Goal: Information Seeking & Learning: Learn about a topic

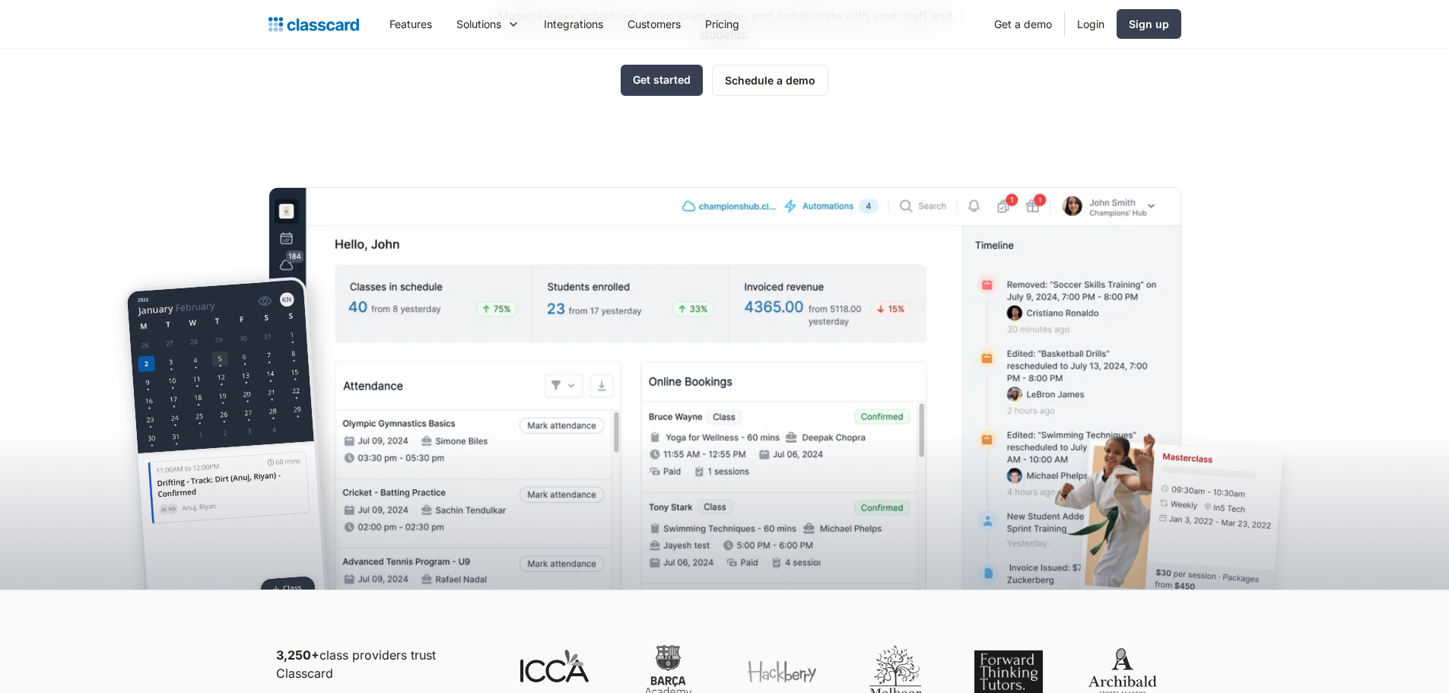
click at [643, 431] on div at bounding box center [724, 464] width 1449 height 249
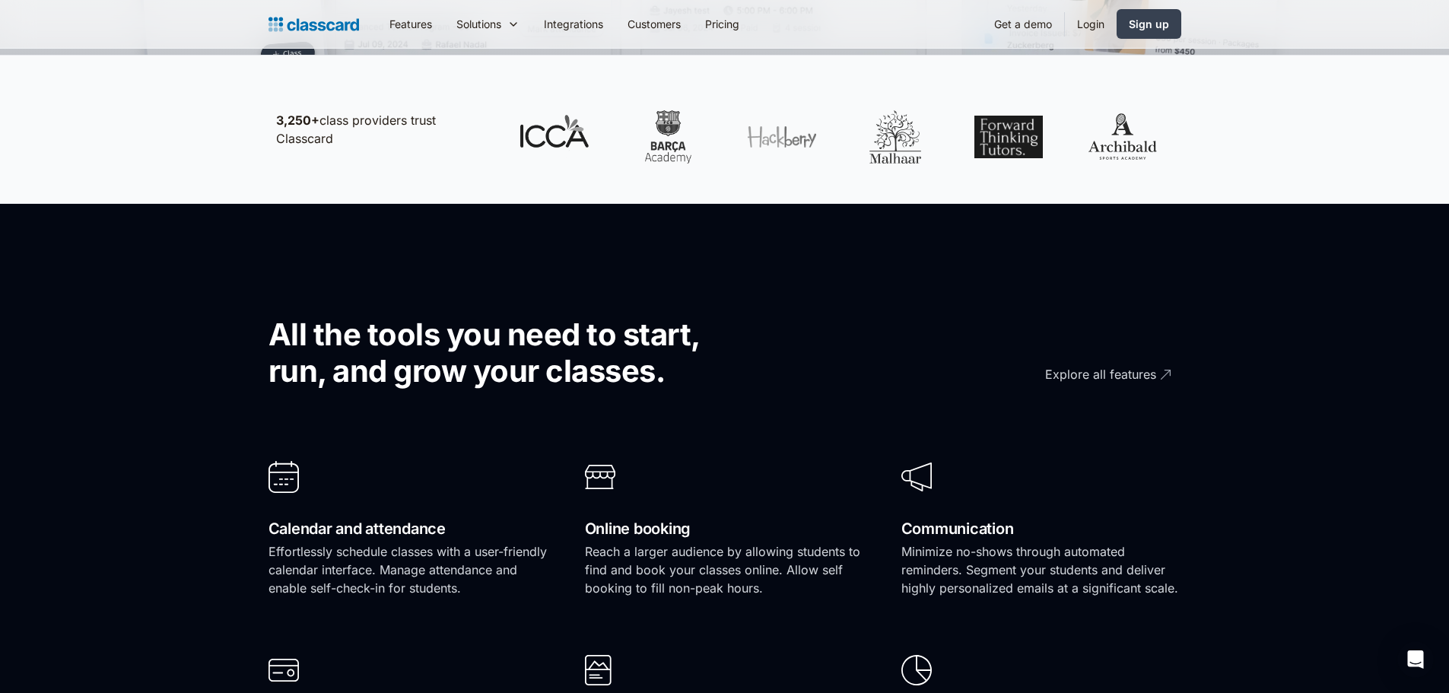
scroll to position [836, 0]
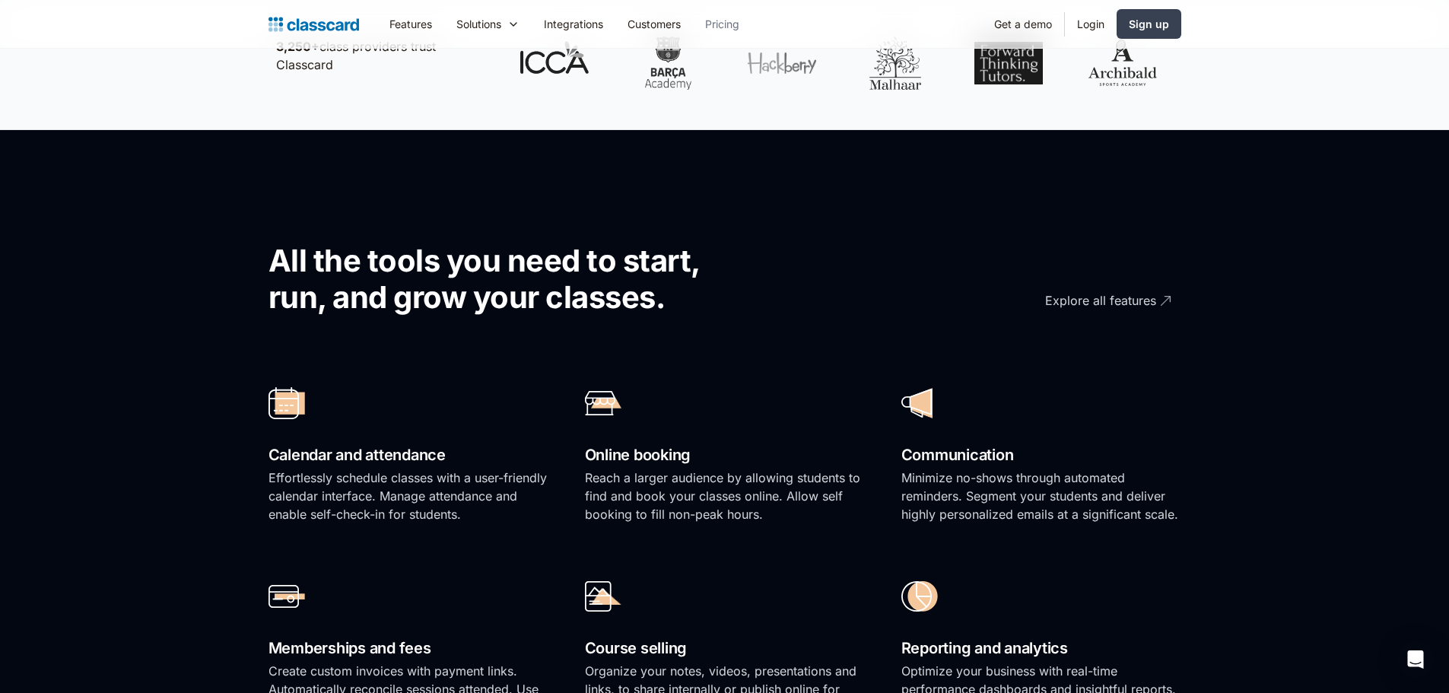
click at [737, 33] on link "Pricing" at bounding box center [722, 24] width 59 height 34
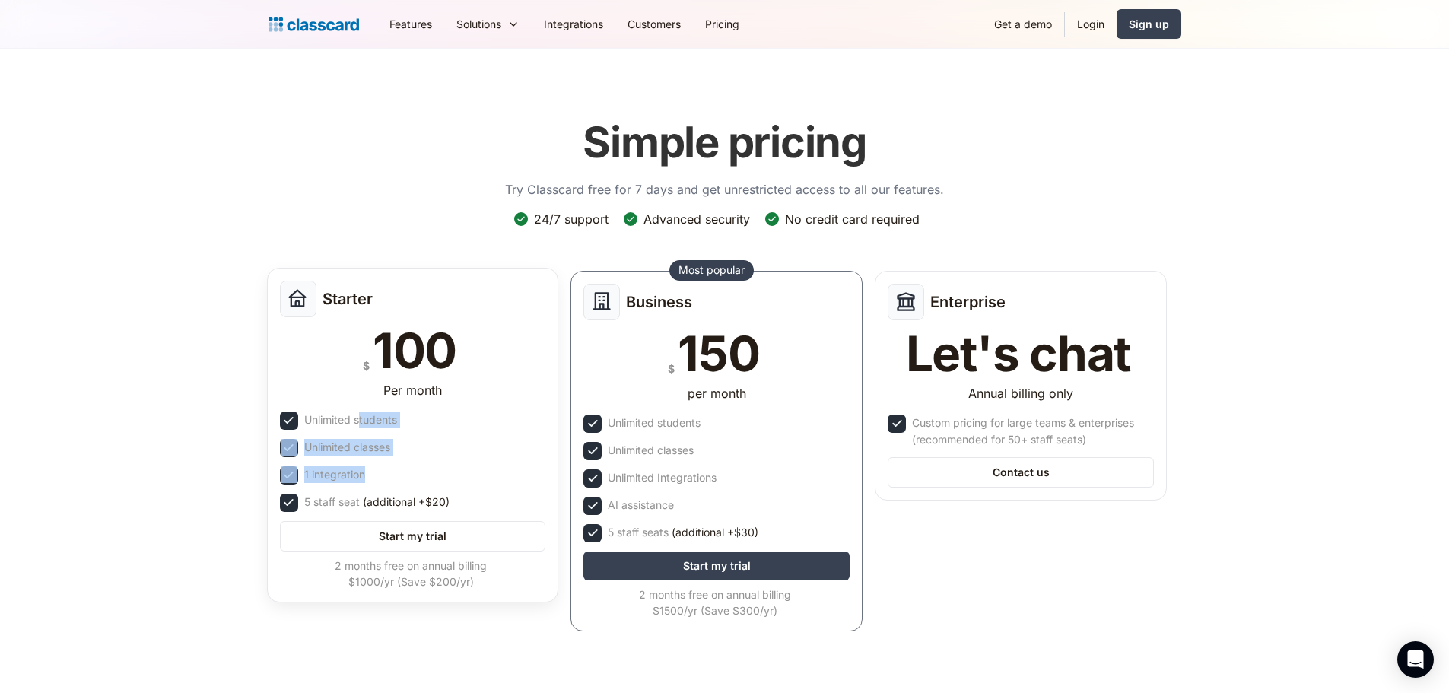
drag, startPoint x: 357, startPoint y: 436, endPoint x: 398, endPoint y: 490, distance: 68.4
click at [383, 485] on div "Starter $ 100 Per month Unlimited students Unlimited classes 1 integration 5 st…" at bounding box center [413, 435] width 292 height 335
click at [422, 500] on span "(additional +$20)" at bounding box center [406, 502] width 87 height 17
drag, startPoint x: 422, startPoint y: 500, endPoint x: 365, endPoint y: 488, distance: 58.3
click at [365, 488] on div "Starter $ 100 Per month Unlimited students Unlimited classes 1 integration 5 st…" at bounding box center [413, 435] width 292 height 335
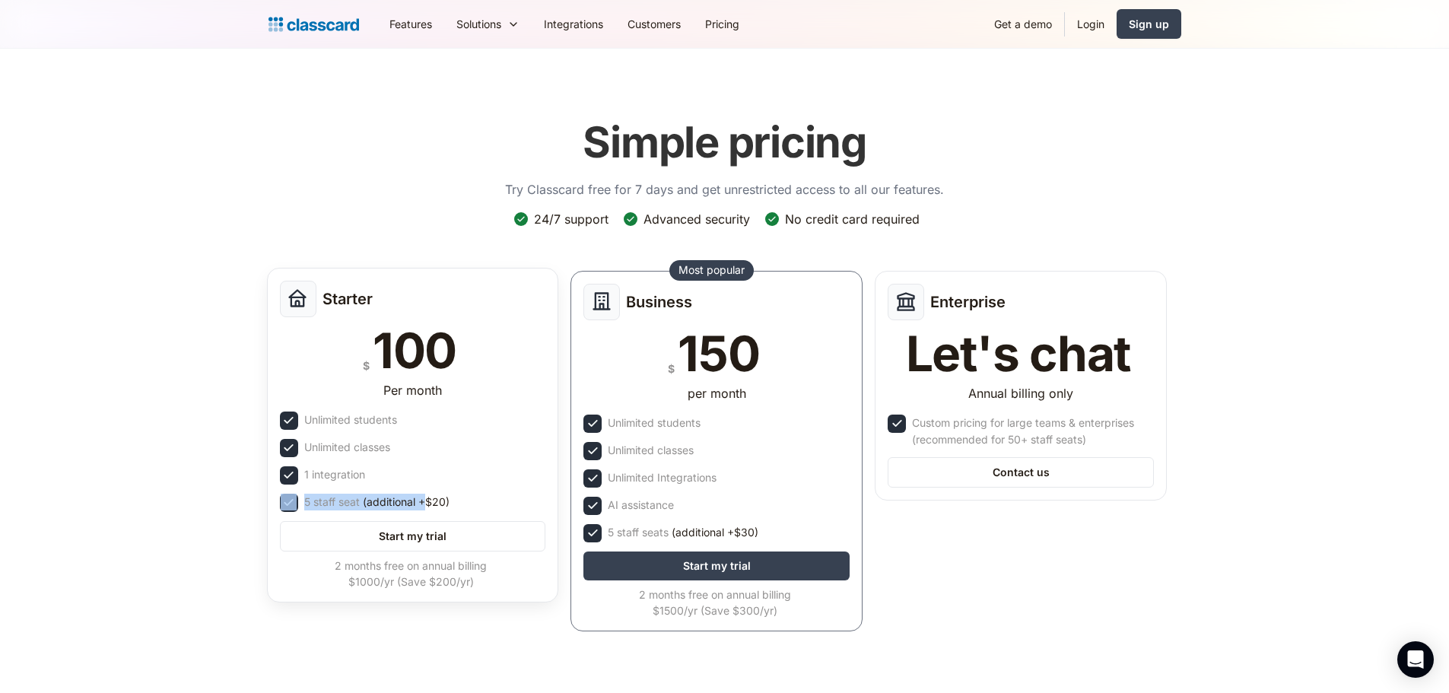
click at [364, 488] on div "Starter $ 100 Per month Unlimited students Unlimited classes 1 integration 5 st…" at bounding box center [413, 435] width 292 height 335
click at [642, 22] on link "Customers" at bounding box center [654, 24] width 78 height 34
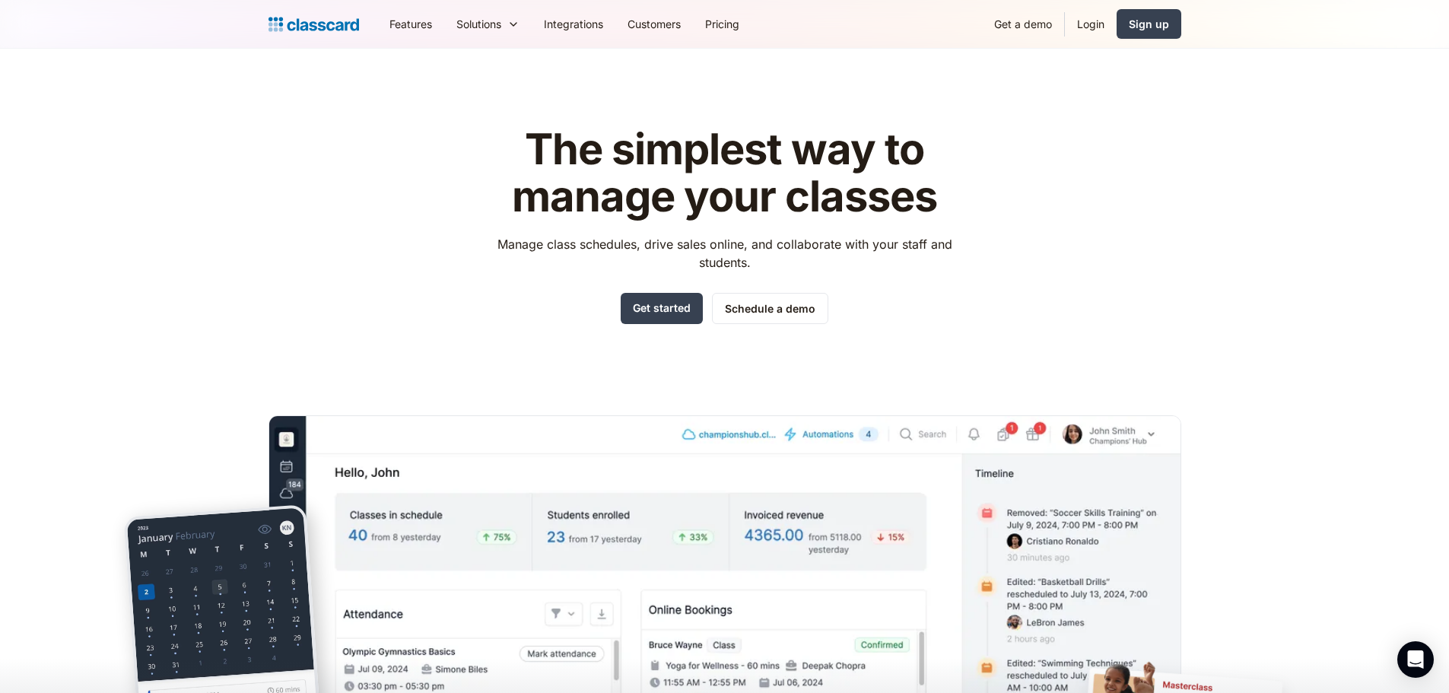
click at [490, 223] on div "The simplest way to manage your classes Manage class schedules, drive sales onl…" at bounding box center [724, 225] width 483 height 198
click at [537, 37] on link "Integrations" at bounding box center [574, 24] width 84 height 34
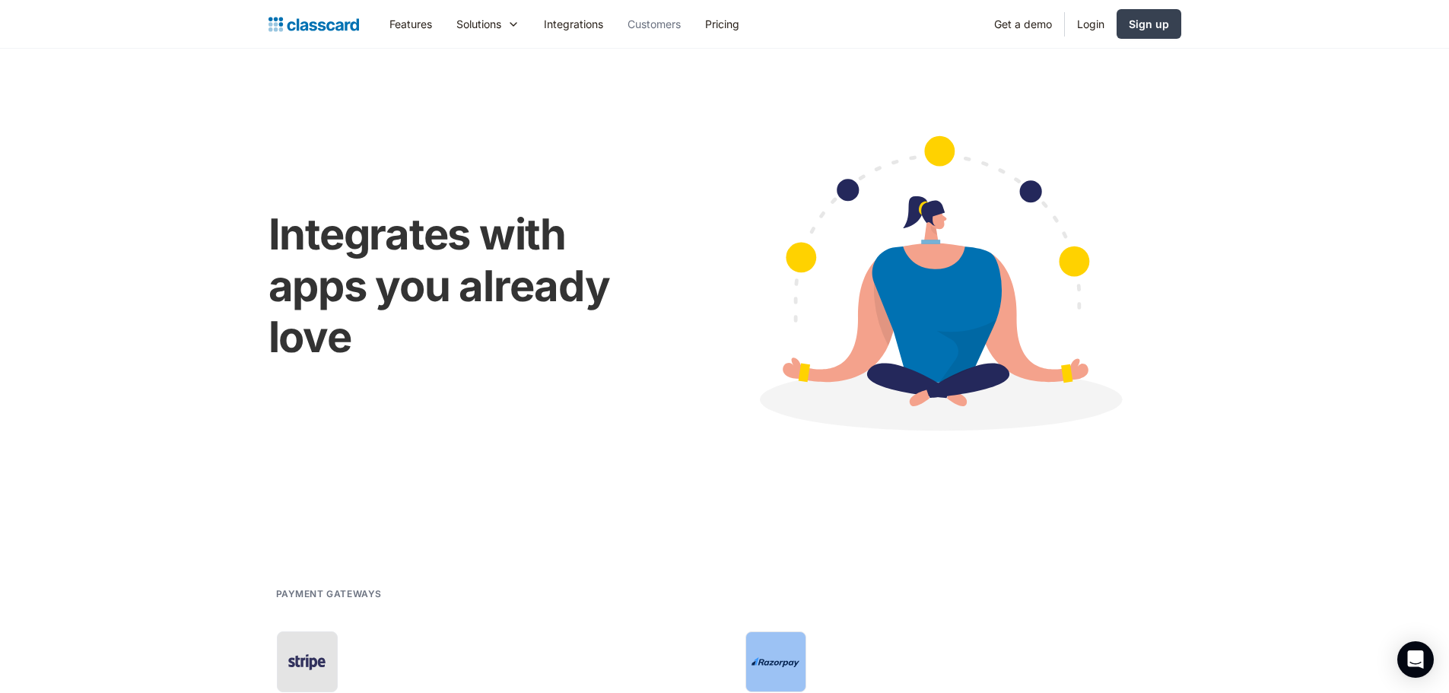
click at [681, 26] on link "Customers" at bounding box center [654, 24] width 78 height 34
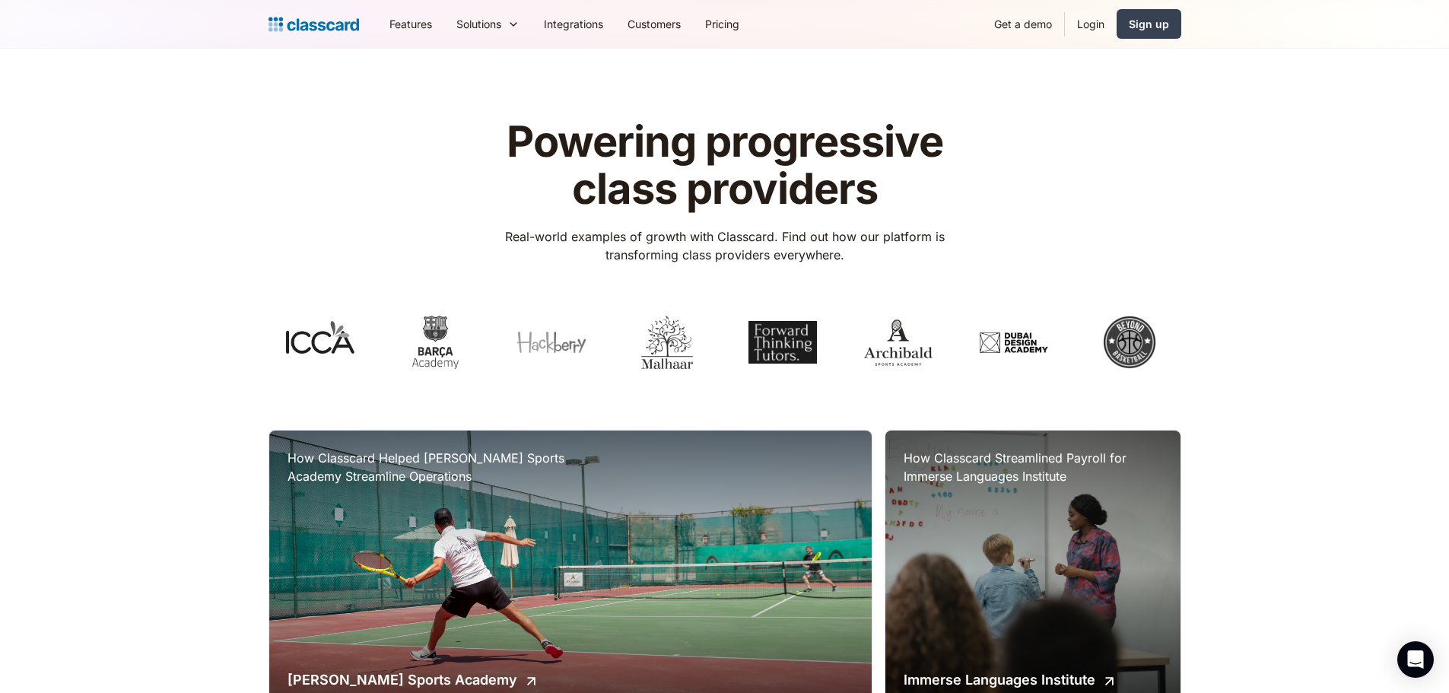
drag, startPoint x: 462, startPoint y: 350, endPoint x: 585, endPoint y: 362, distance: 123.8
click at [576, 363] on div at bounding box center [724, 342] width 913 height 53
drag, startPoint x: 715, startPoint y: 365, endPoint x: 654, endPoint y: 361, distance: 61.0
click at [652, 364] on div at bounding box center [724, 342] width 913 height 53
drag, startPoint x: 803, startPoint y: 151, endPoint x: 611, endPoint y: 141, distance: 191.9
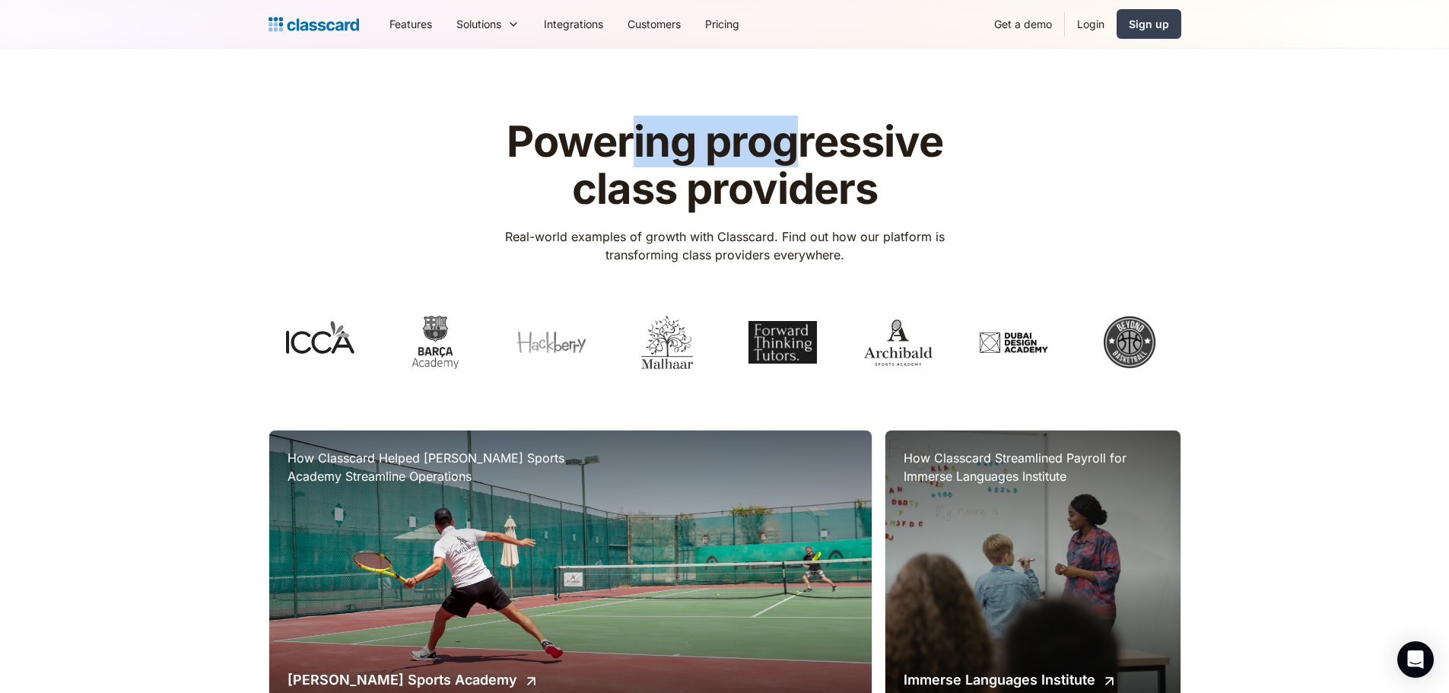
click at [621, 141] on h1 "Powering progressive class providers" at bounding box center [724, 166] width 483 height 94
click at [570, 141] on h1 "Powering progressive class providers" at bounding box center [724, 166] width 483 height 94
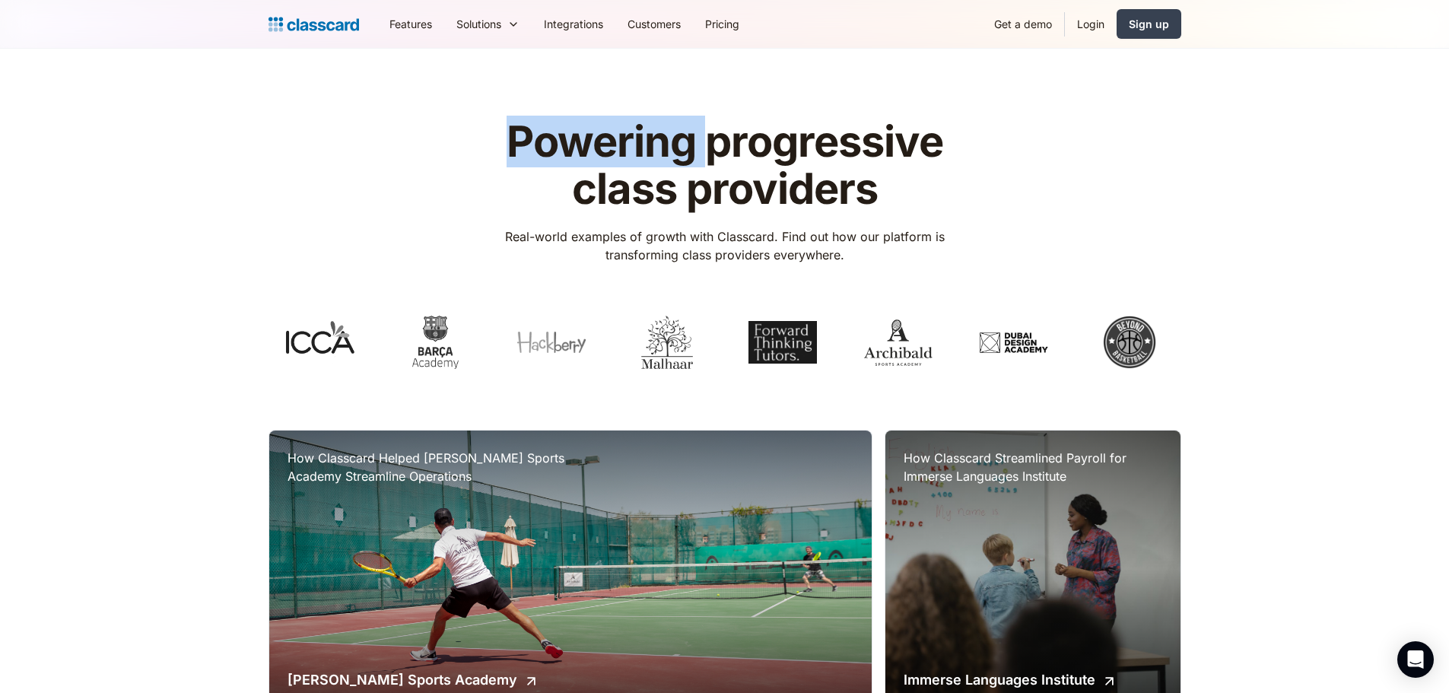
click at [570, 141] on h1 "Powering progressive class providers" at bounding box center [724, 166] width 483 height 94
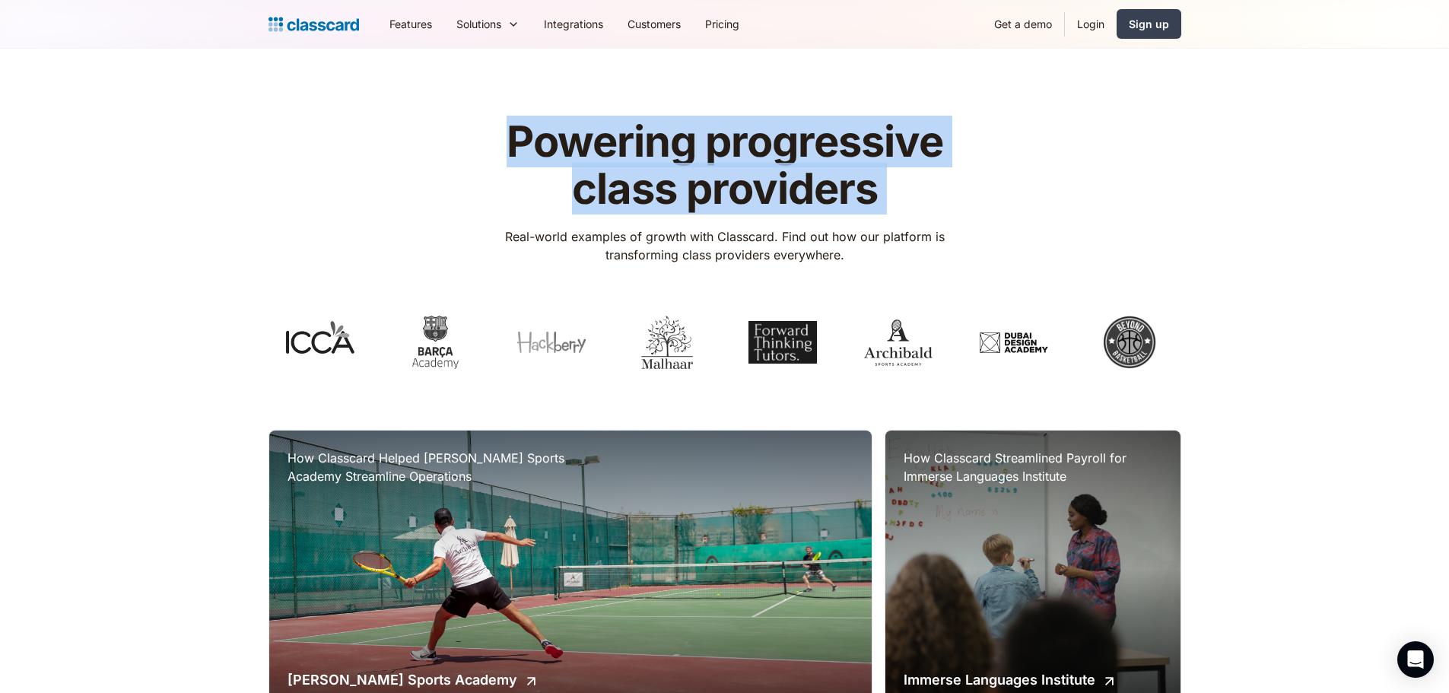
click at [570, 141] on h1 "Powering progressive class providers" at bounding box center [724, 166] width 483 height 94
click at [602, 170] on h1 "Powering progressive class providers" at bounding box center [724, 166] width 483 height 94
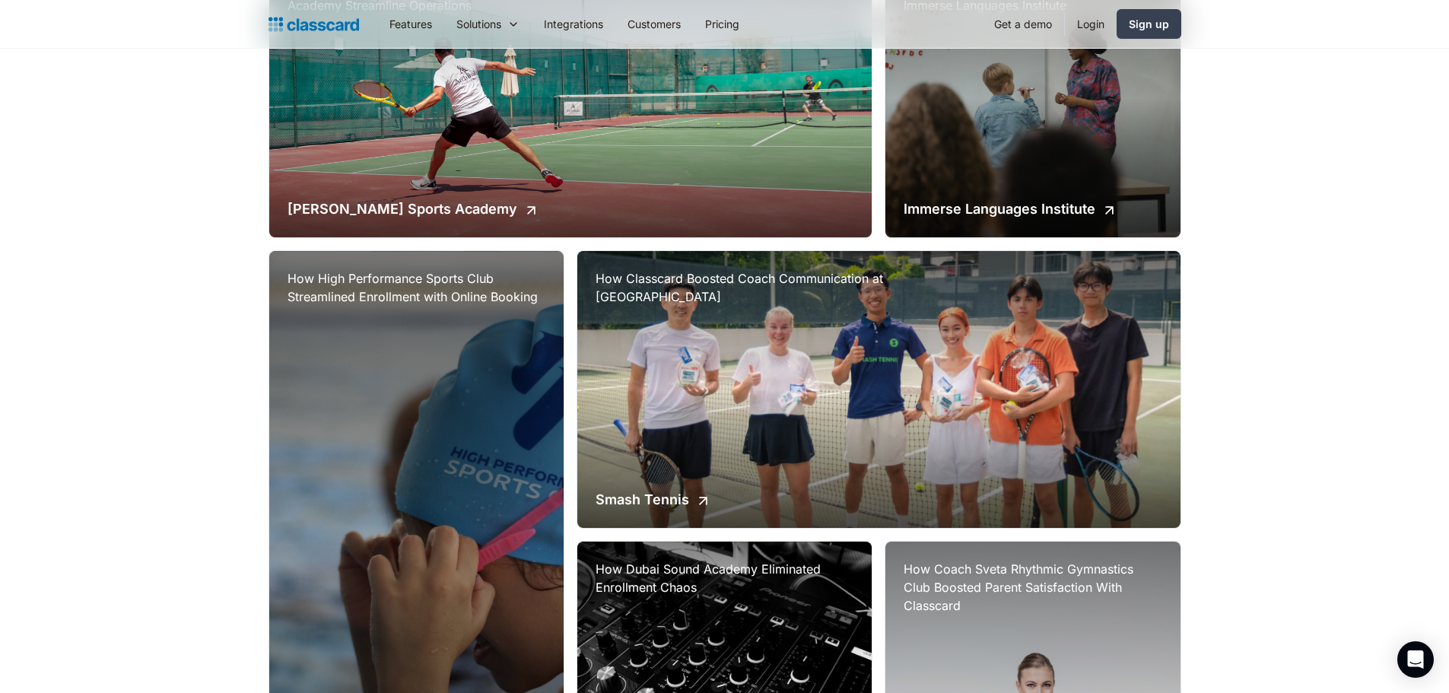
scroll to position [304, 0]
